Goal: Information Seeking & Learning: Learn about a topic

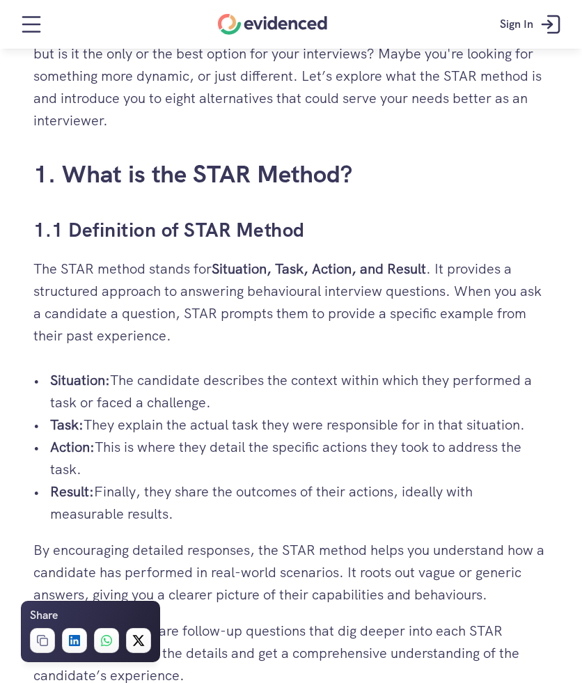
scroll to position [693, 0]
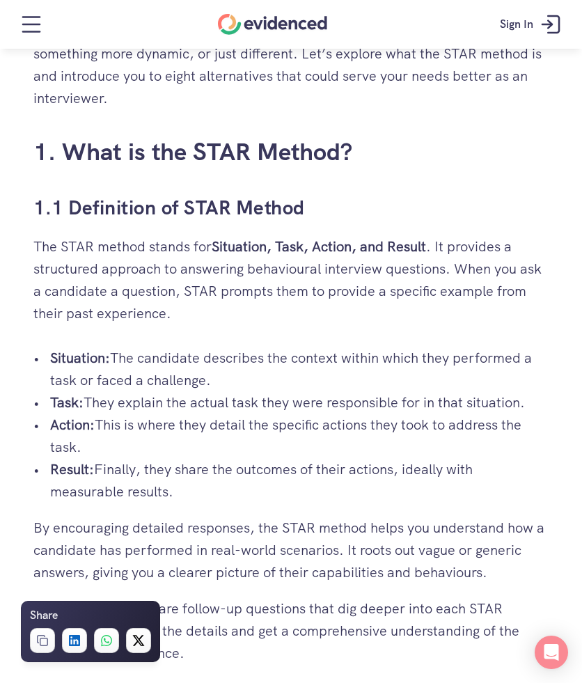
scroll to position [691, 0]
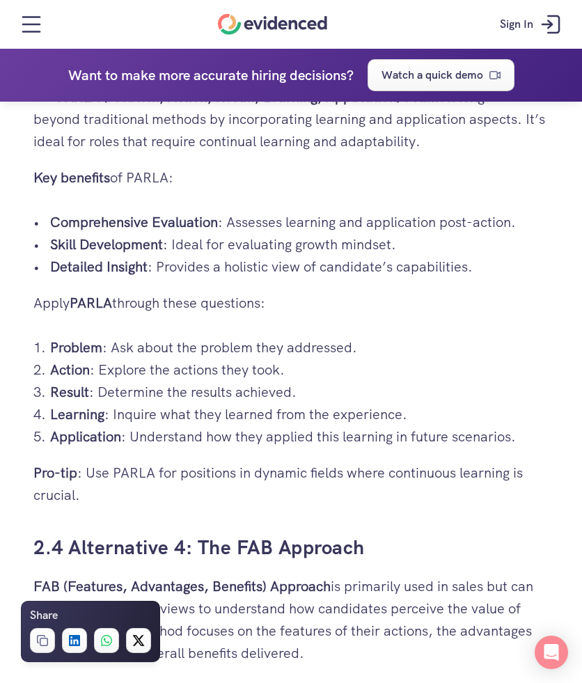
scroll to position [3385, 0]
